Goal: Information Seeking & Learning: Learn about a topic

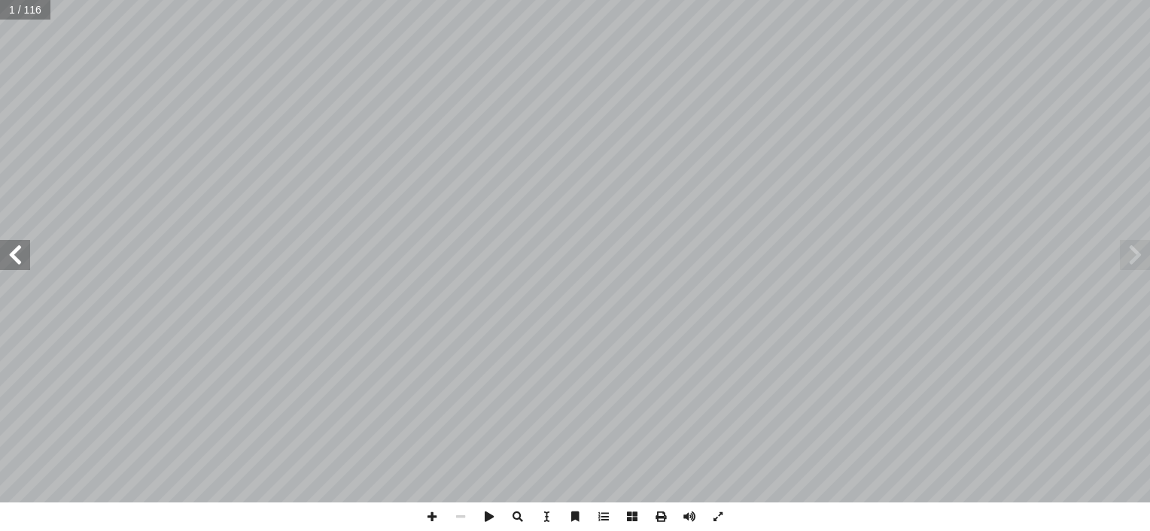
click at [17, 257] on span at bounding box center [15, 255] width 30 height 30
click at [16, 257] on span at bounding box center [15, 255] width 30 height 30
click at [14, 256] on span at bounding box center [15, 255] width 30 height 30
click at [11, 252] on span at bounding box center [15, 255] width 30 height 30
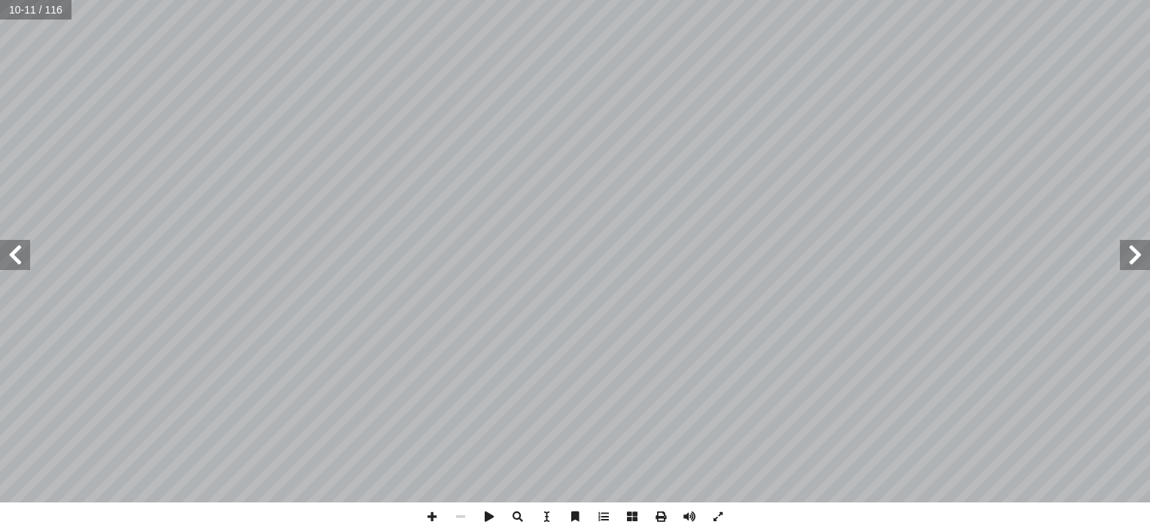
click at [11, 252] on span at bounding box center [15, 255] width 30 height 30
